Goal: Task Accomplishment & Management: Use online tool/utility

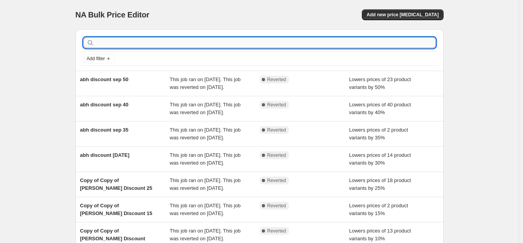
click at [121, 45] on input "text" at bounding box center [266, 42] width 340 height 11
type input "[PERSON_NAME]"
